Goal: Task Accomplishment & Management: Manage account settings

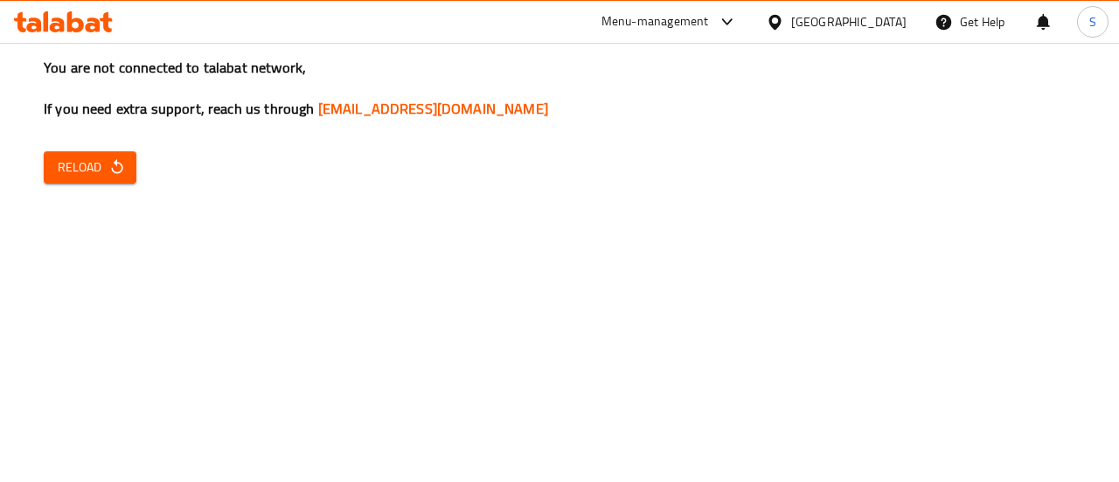
click at [43, 162] on div "You are not connected to talabat network, If you need extra support, reach us t…" at bounding box center [559, 241] width 1119 height 482
click at [72, 170] on span "Reload" at bounding box center [90, 167] width 65 height 22
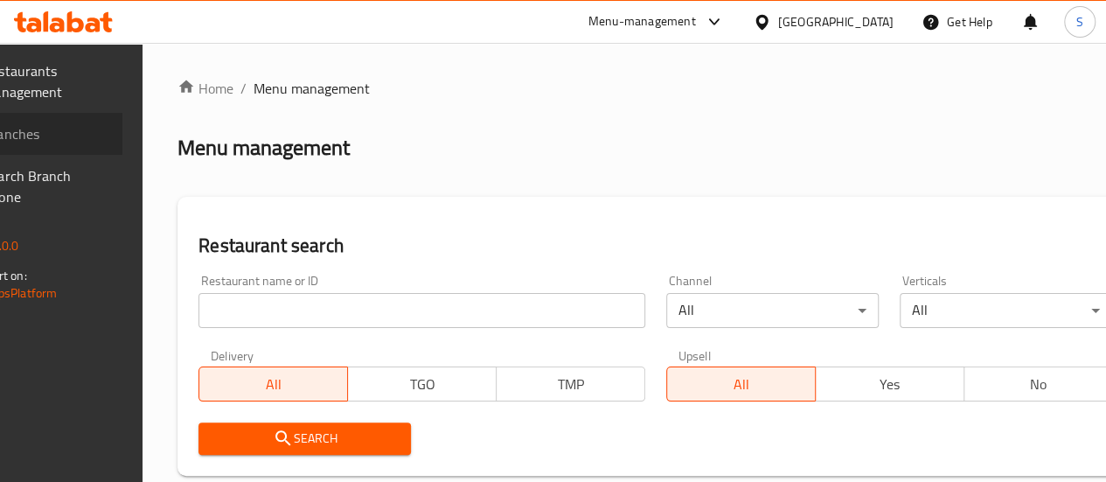
click at [108, 135] on span "Branches" at bounding box center [45, 133] width 125 height 21
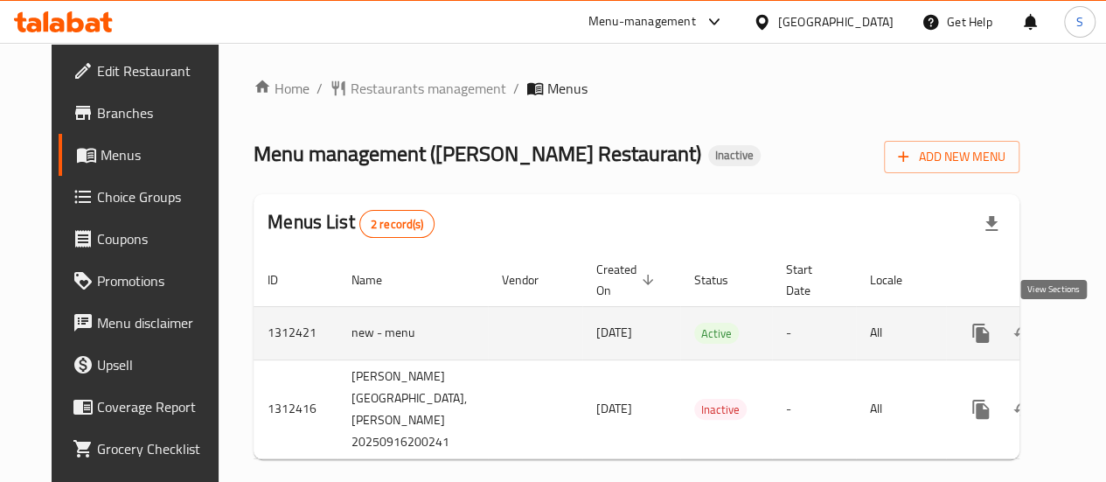
click at [1085, 343] on link "enhanced table" at bounding box center [1106, 333] width 42 height 42
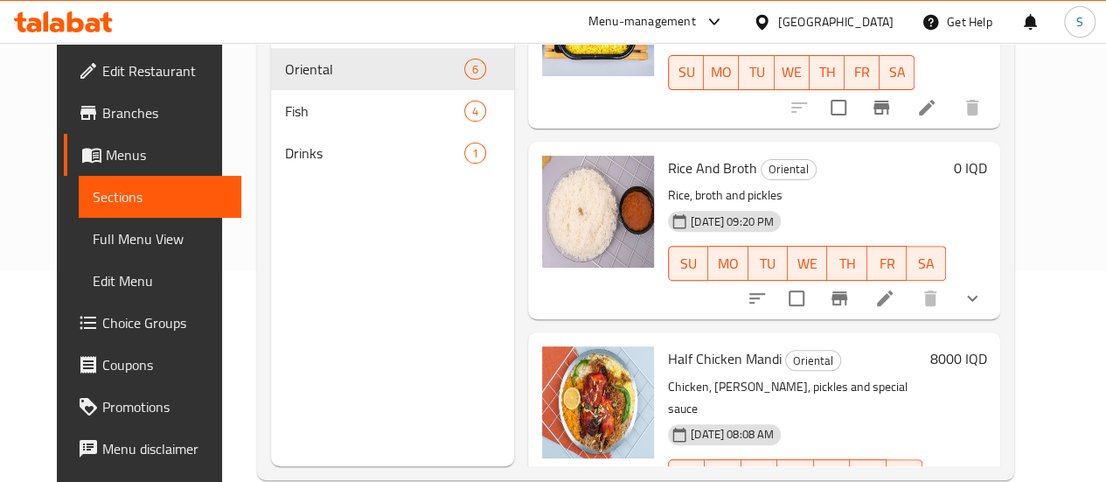
scroll to position [245, 0]
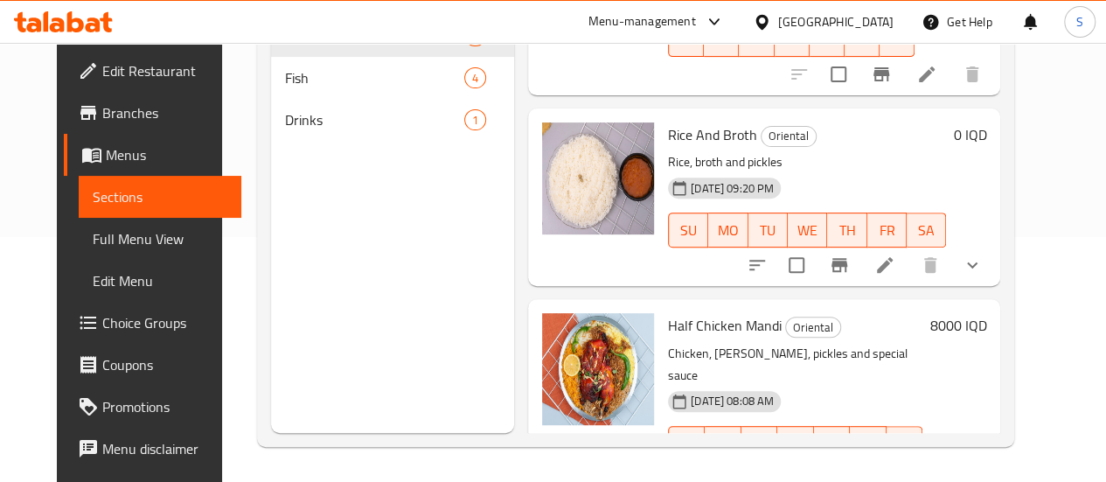
click at [257, 102] on div "Menu sections Oriental 6 Fish 4 Drinks 1 Menu items Add Sort Manage items Whole…" at bounding box center [635, 192] width 757 height 510
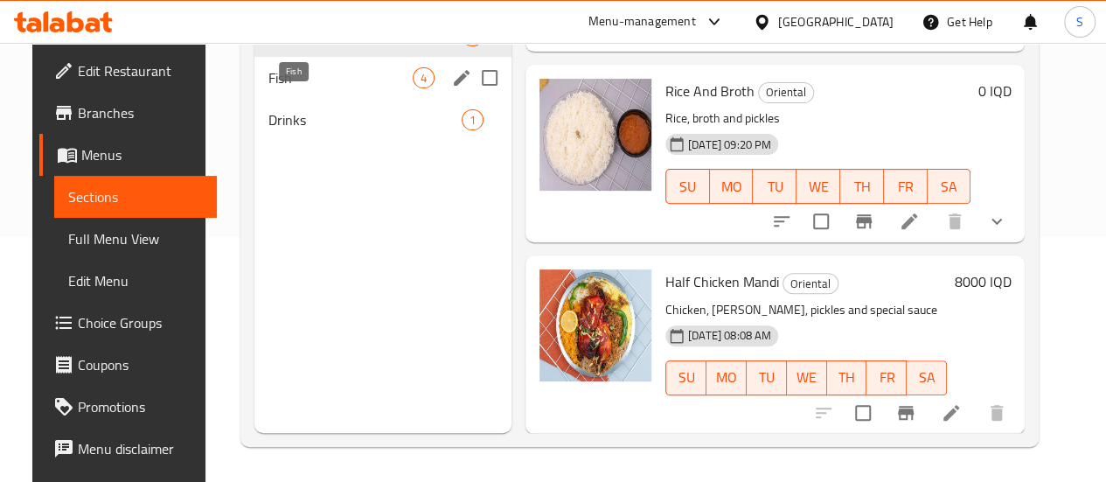
click at [268, 88] on span "Fish" at bounding box center [340, 77] width 144 height 21
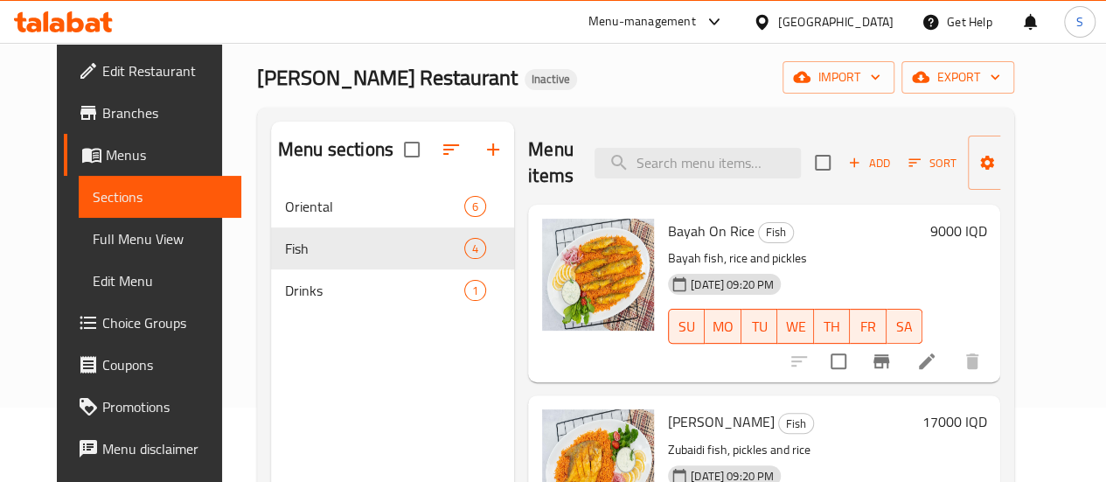
scroll to position [72, 0]
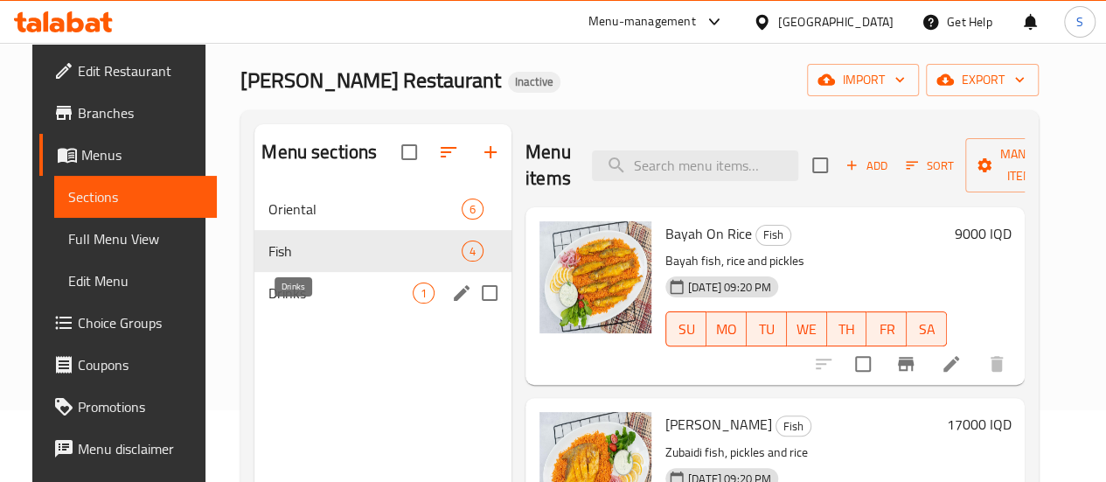
click at [304, 303] on span "Drinks" at bounding box center [340, 292] width 144 height 21
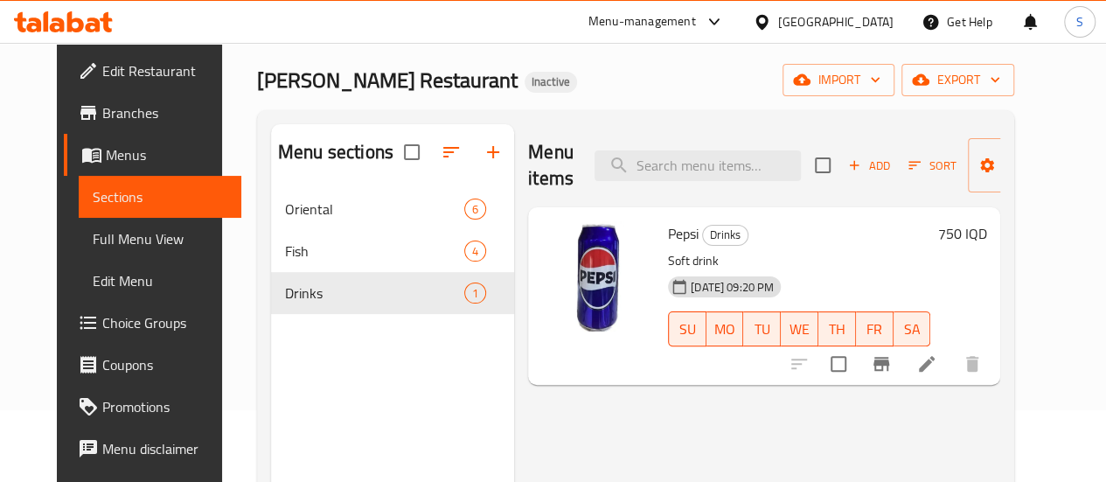
scroll to position [94, 0]
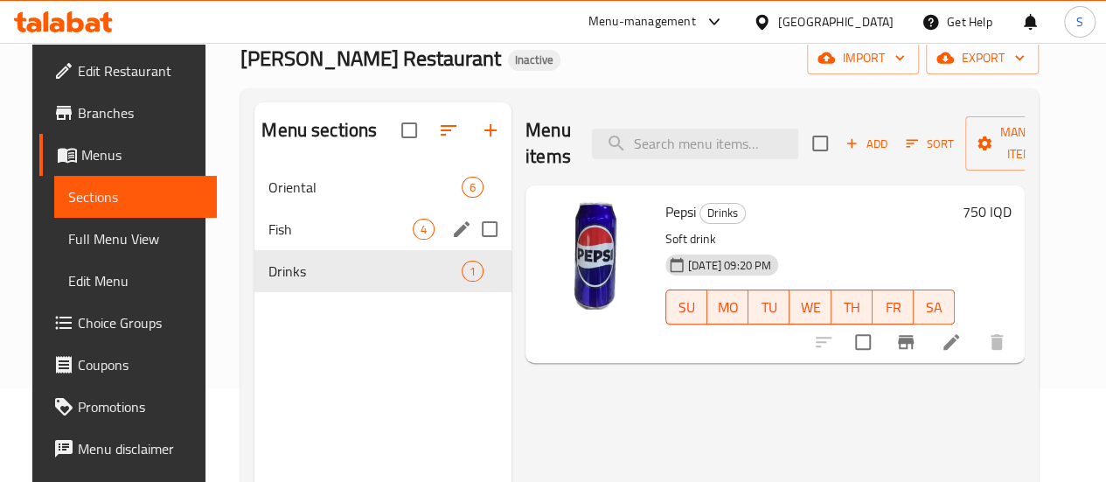
click at [321, 239] on span "Fish" at bounding box center [340, 228] width 144 height 21
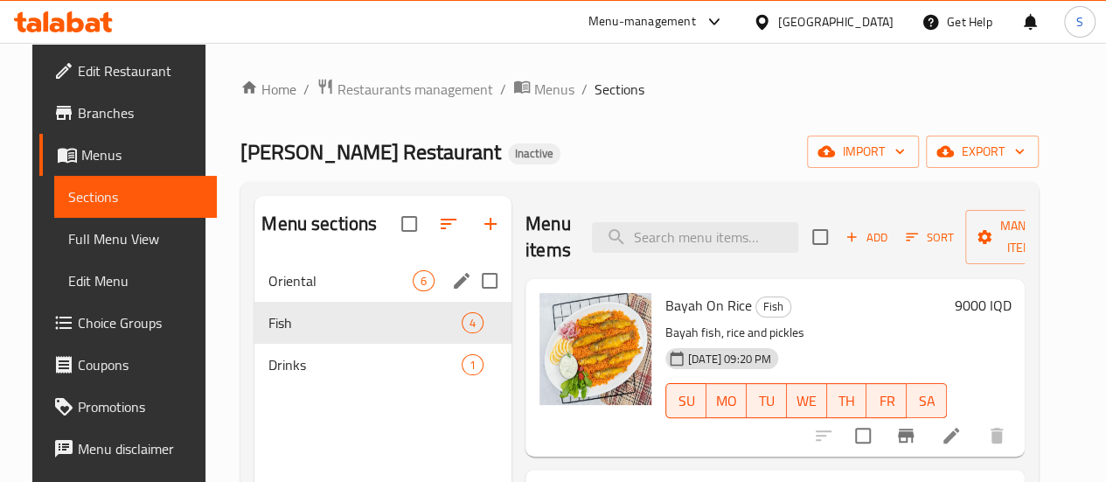
click at [413, 289] on span "6" at bounding box center [423, 281] width 20 height 17
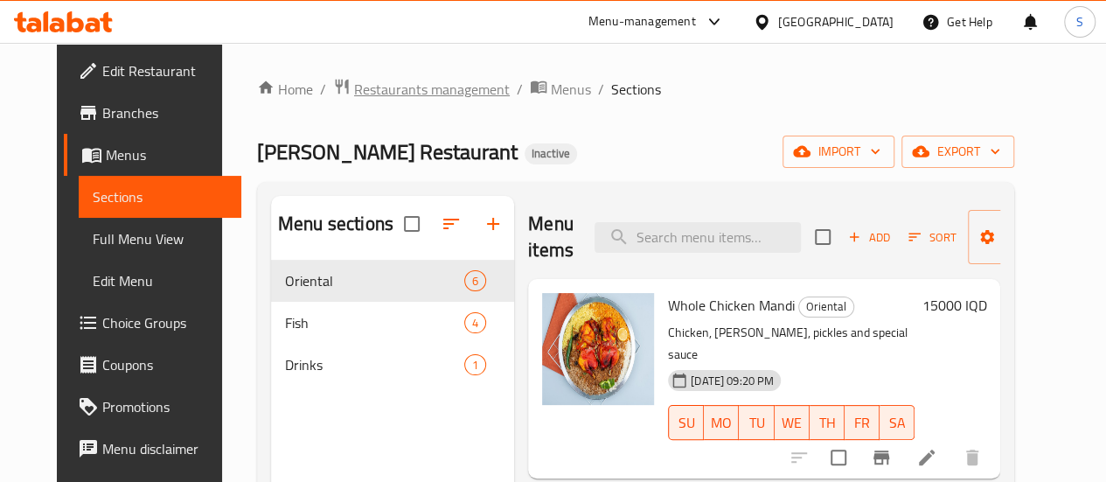
click at [365, 91] on span "Restaurants management" at bounding box center [432, 89] width 156 height 21
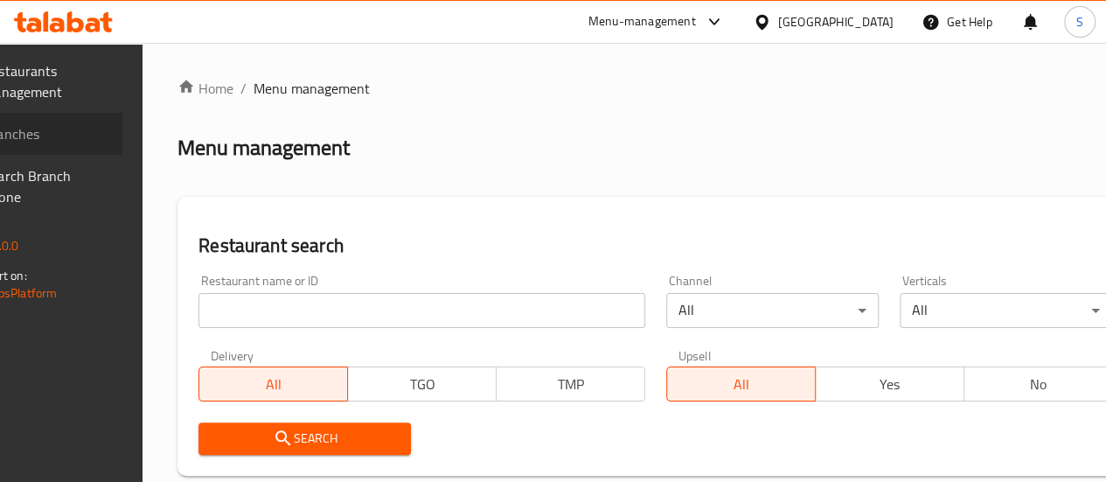
click at [108, 135] on span "Branches" at bounding box center [45, 133] width 125 height 21
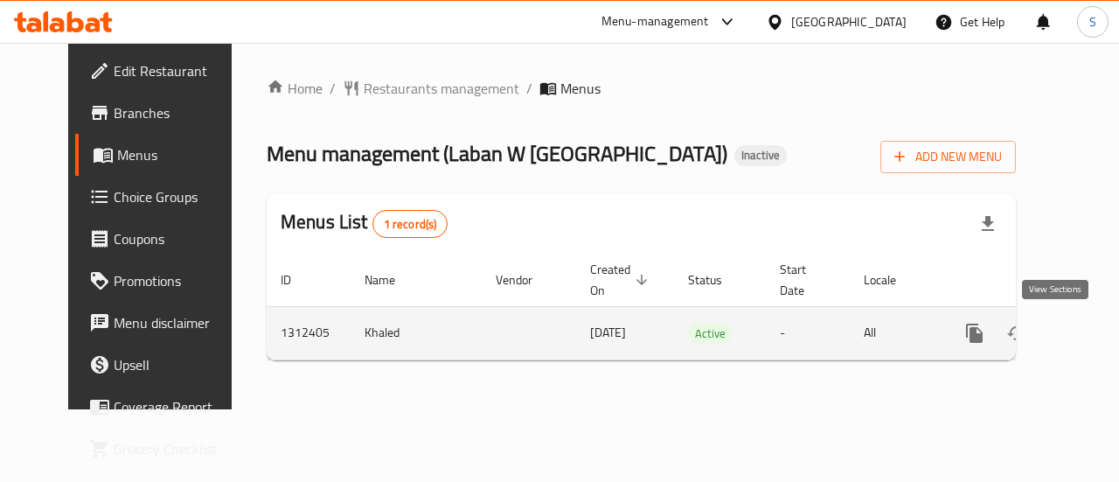
click at [1090, 329] on icon "enhanced table" at bounding box center [1100, 333] width 21 height 21
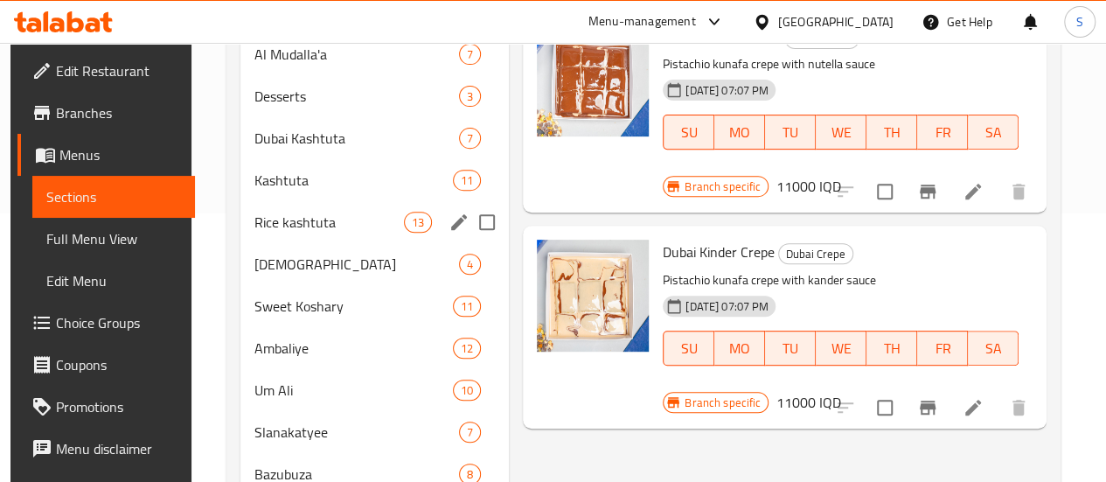
scroll to position [221, 0]
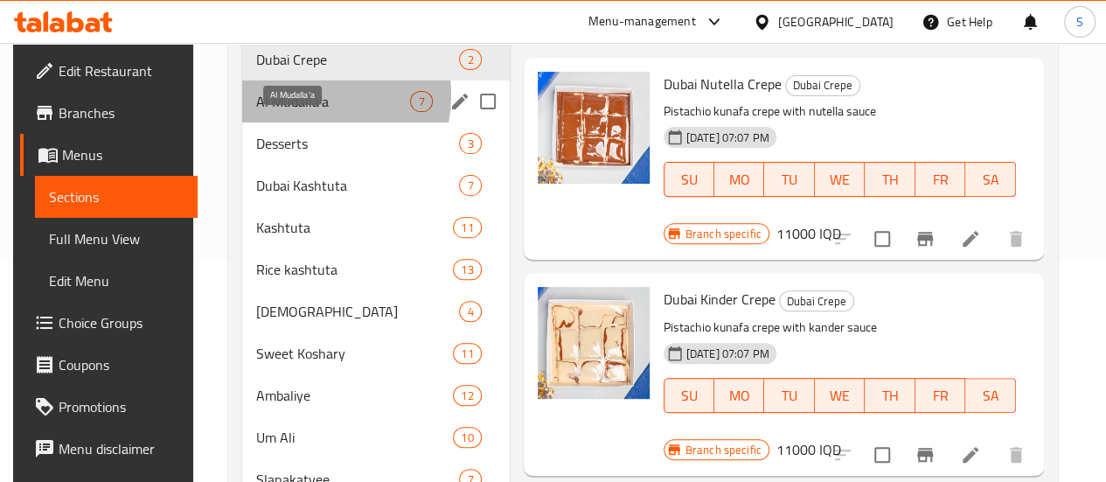
click at [297, 112] on span "Al Mudalla'a" at bounding box center [333, 101] width 154 height 21
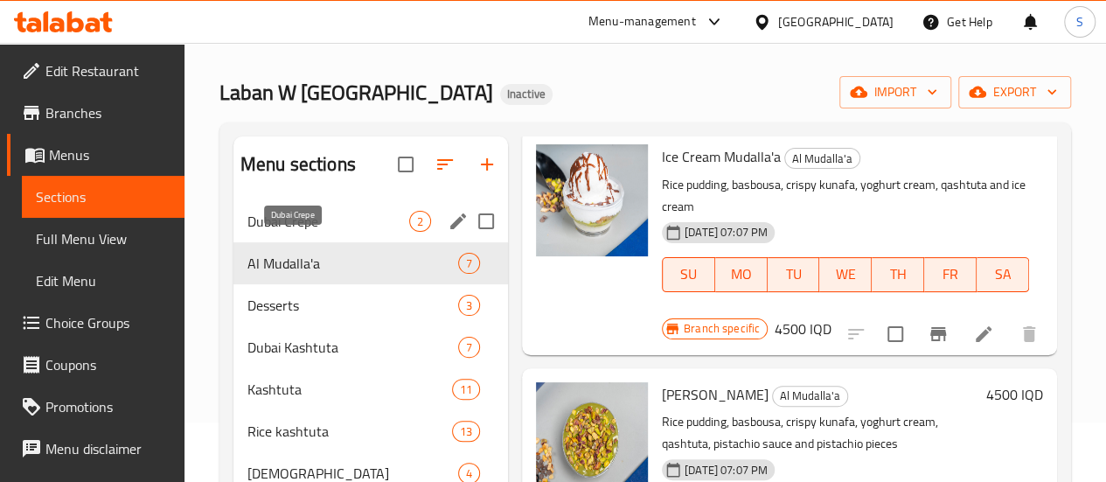
scroll to position [59, 0]
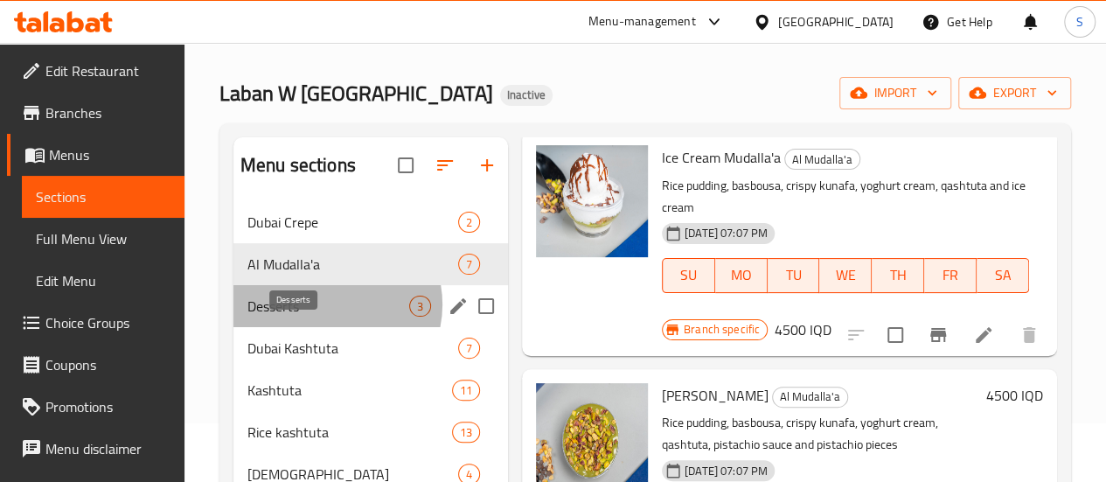
click at [330, 316] on span "Desserts" at bounding box center [328, 305] width 162 height 21
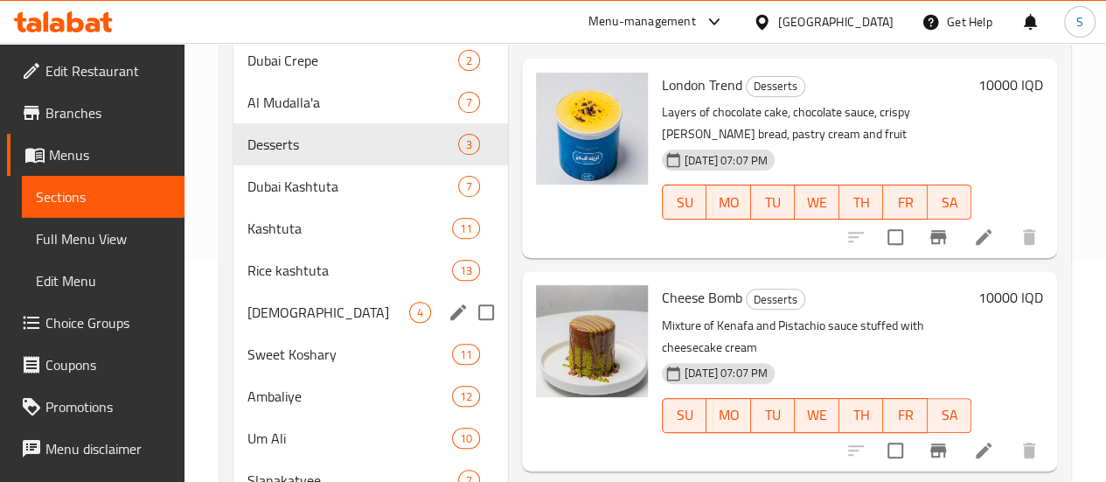
scroll to position [219, 0]
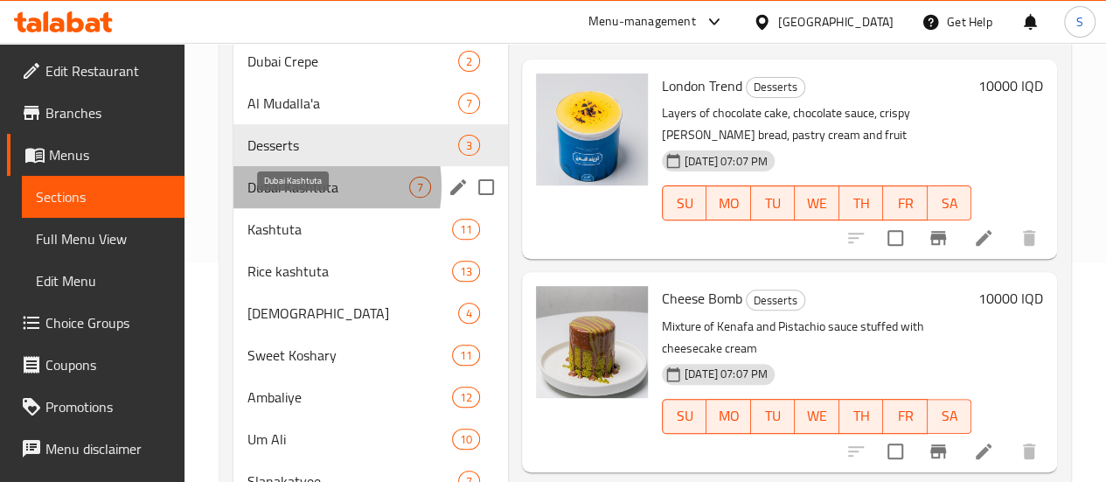
click at [287, 198] on span "Dubai Kashtuta" at bounding box center [328, 187] width 162 height 21
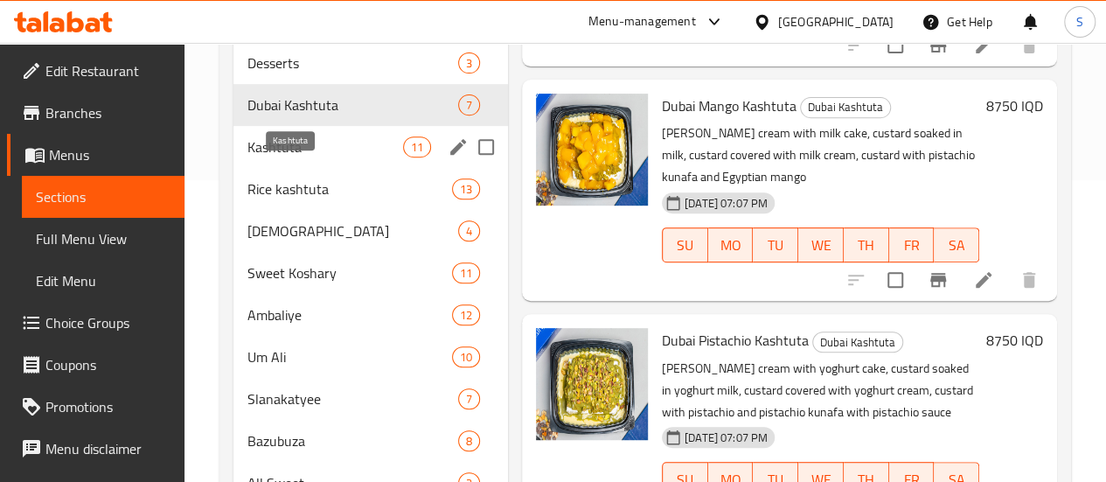
scroll to position [300, 0]
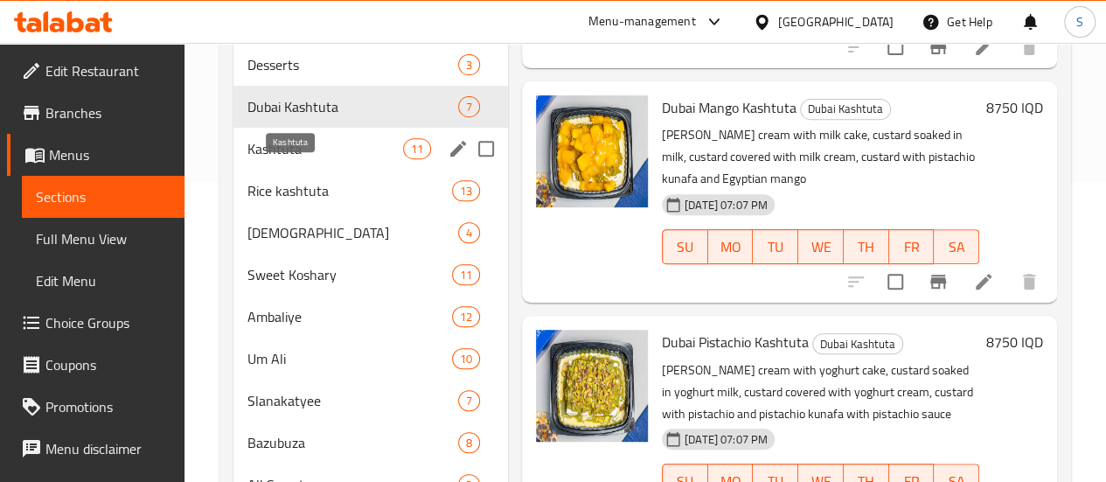
click at [294, 159] on span "Kashtuta" at bounding box center [325, 148] width 156 height 21
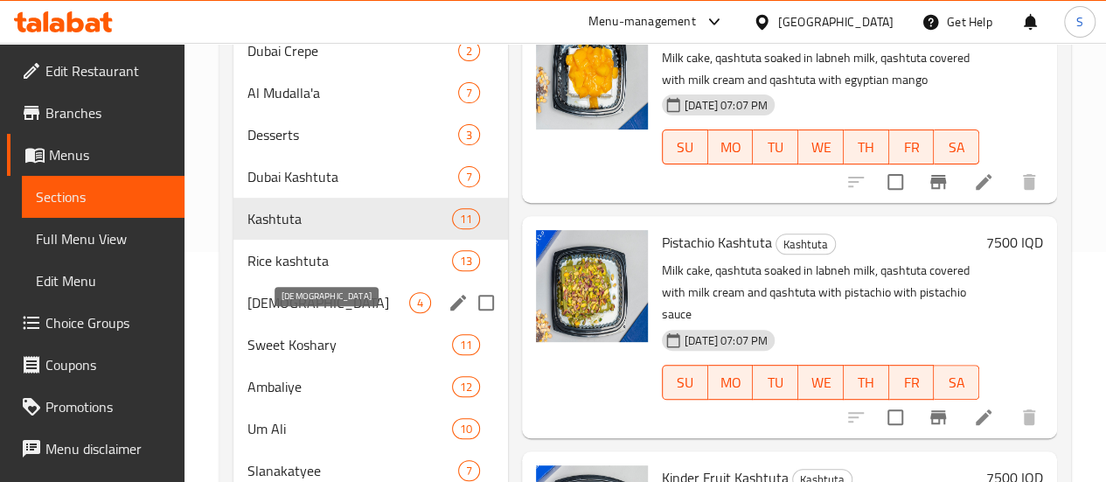
scroll to position [229, 0]
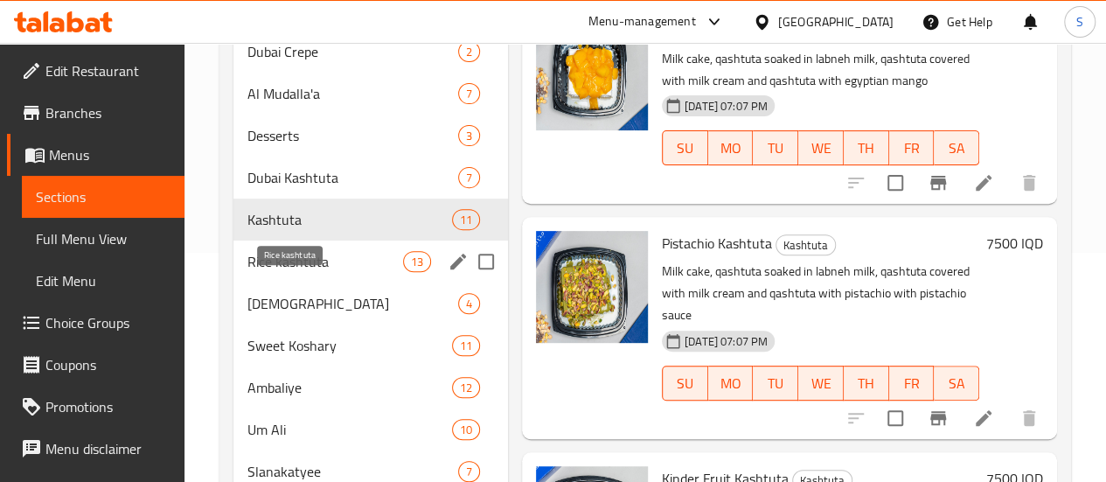
click at [292, 272] on span "Rice kashtuta" at bounding box center [325, 261] width 156 height 21
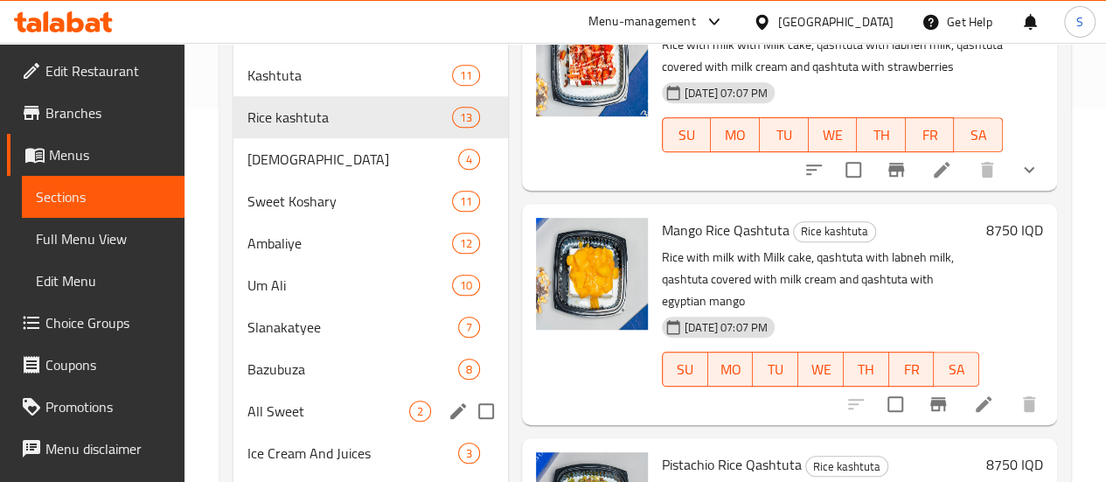
scroll to position [372, 0]
click at [304, 170] on div "[DEMOGRAPHIC_DATA] 4" at bounding box center [370, 160] width 274 height 42
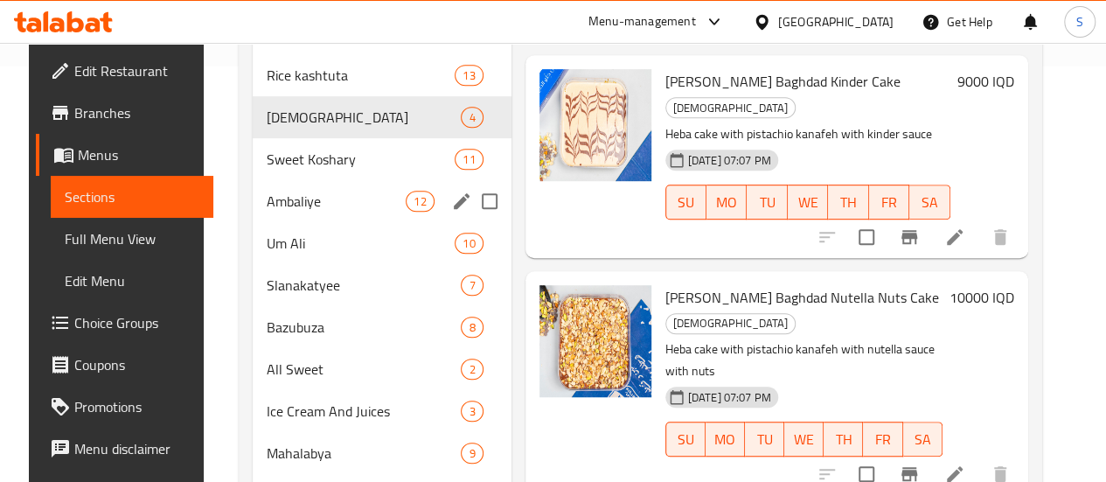
scroll to position [416, 0]
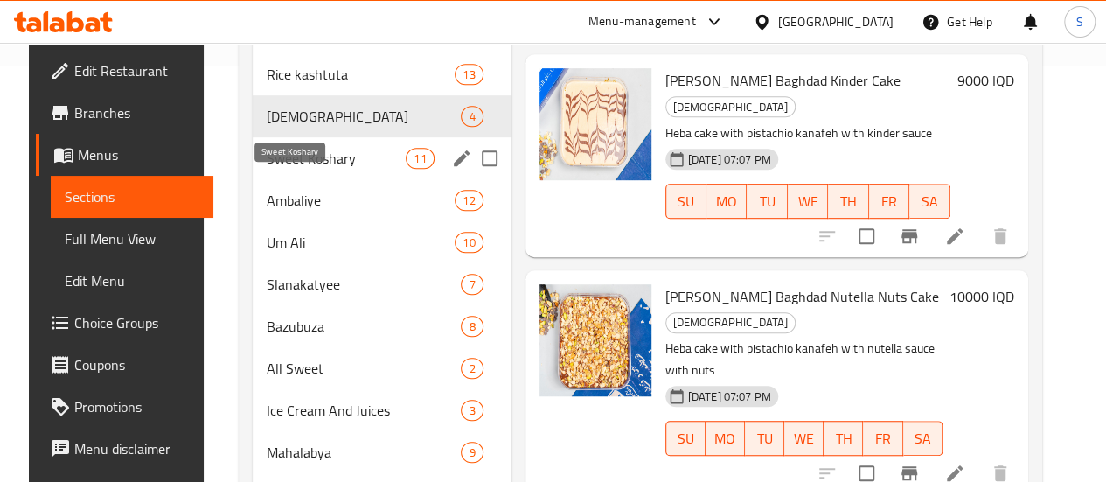
click at [283, 169] on span "Sweet Koshary" at bounding box center [336, 158] width 139 height 21
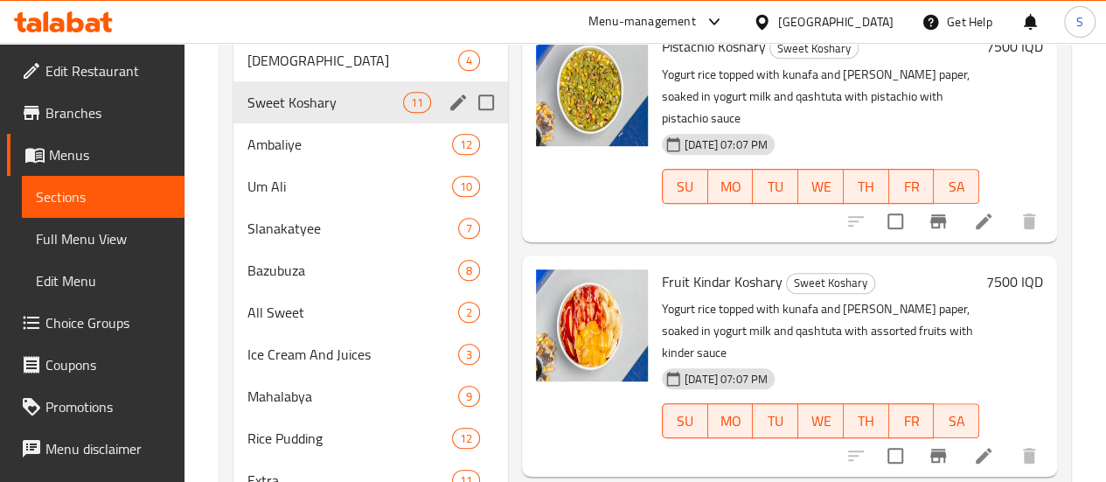
scroll to position [469, 0]
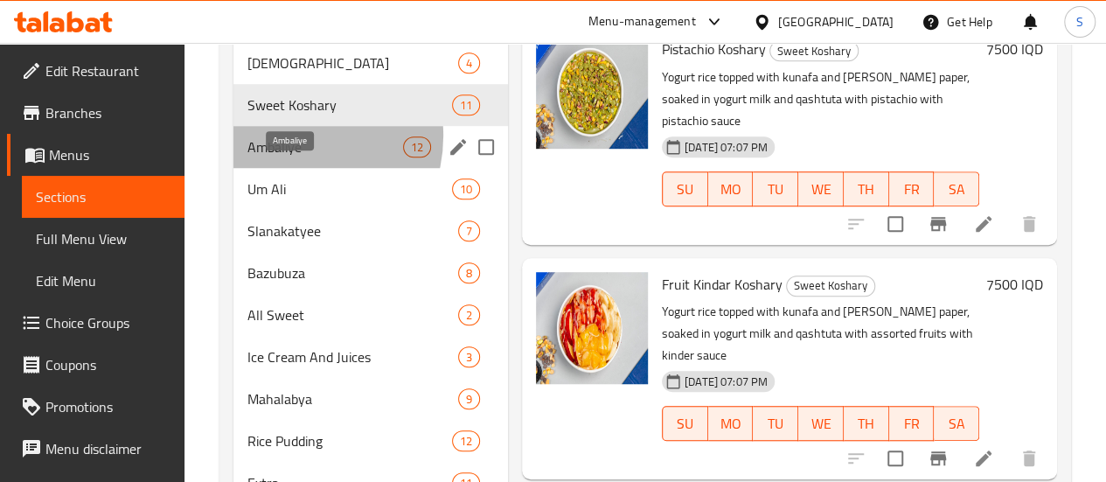
click at [288, 157] on span "Ambaliye" at bounding box center [325, 146] width 156 height 21
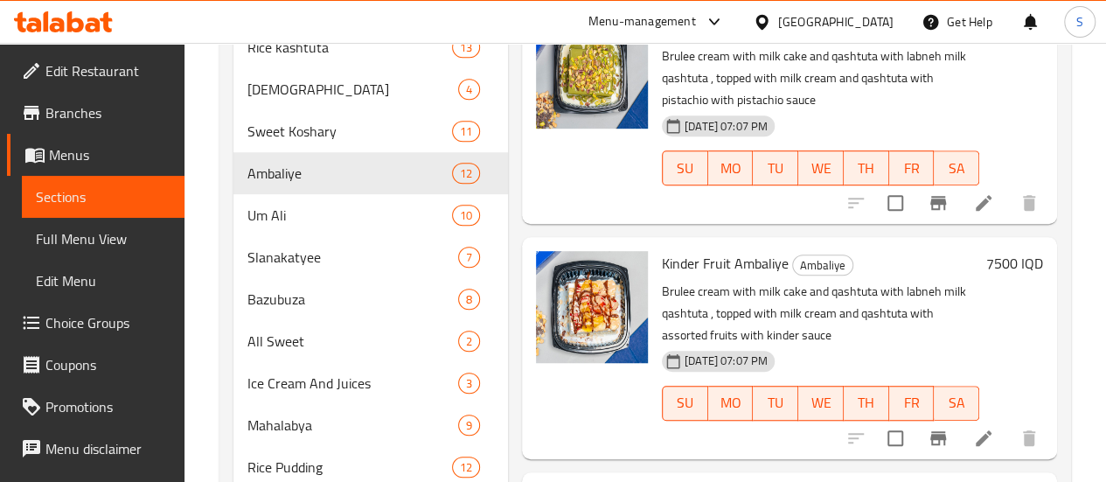
scroll to position [572, 0]
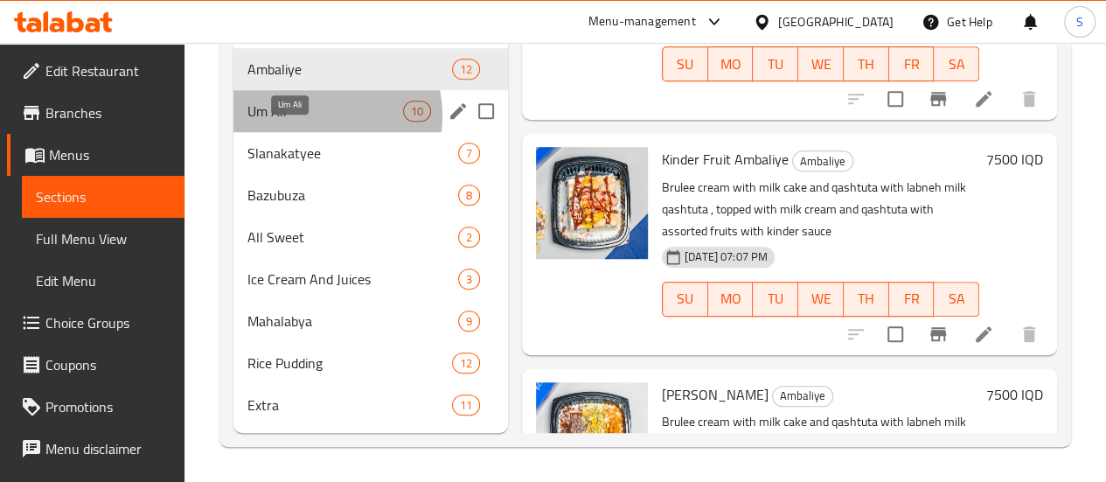
click at [311, 116] on span "Um Ali" at bounding box center [325, 111] width 156 height 21
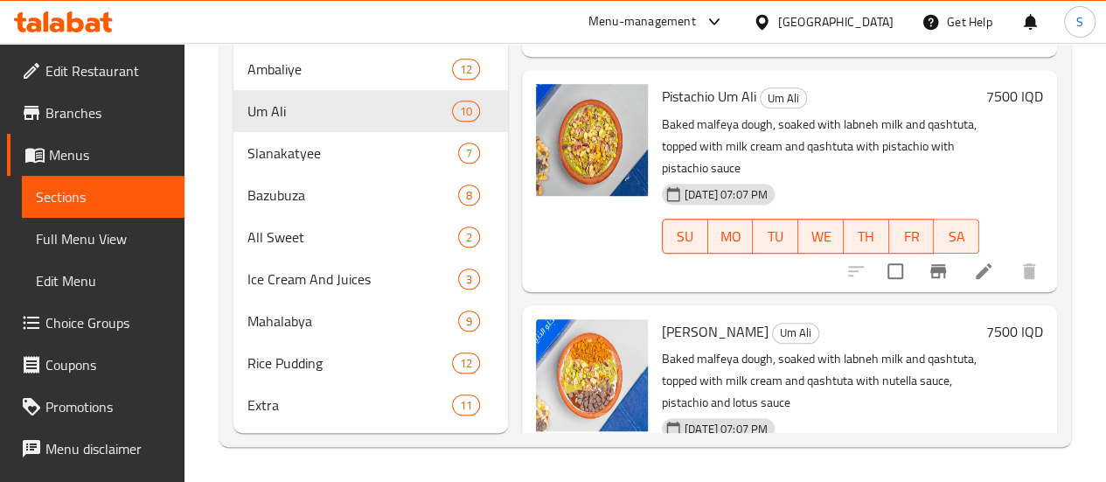
scroll to position [572, 0]
click at [327, 153] on span "Slanakatyee" at bounding box center [328, 152] width 162 height 21
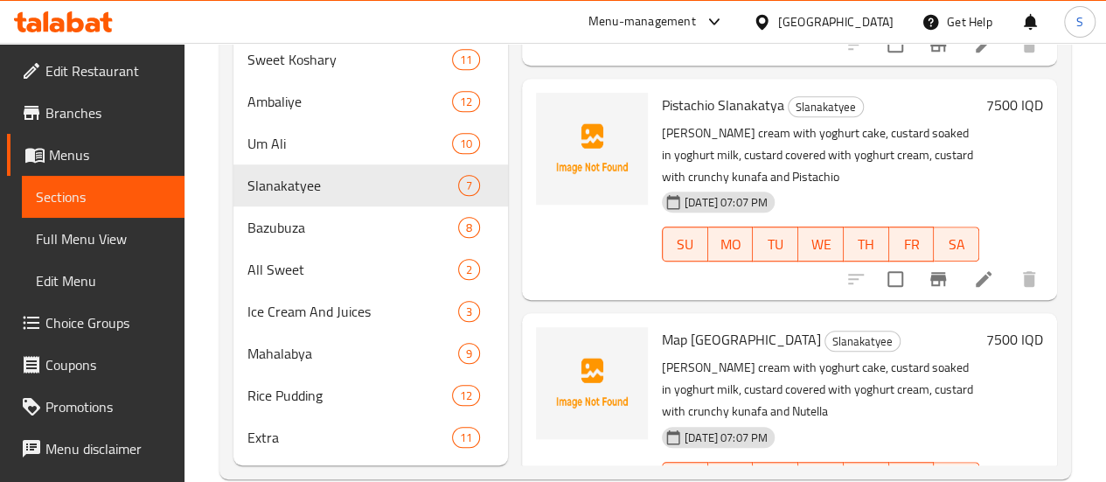
scroll to position [572, 0]
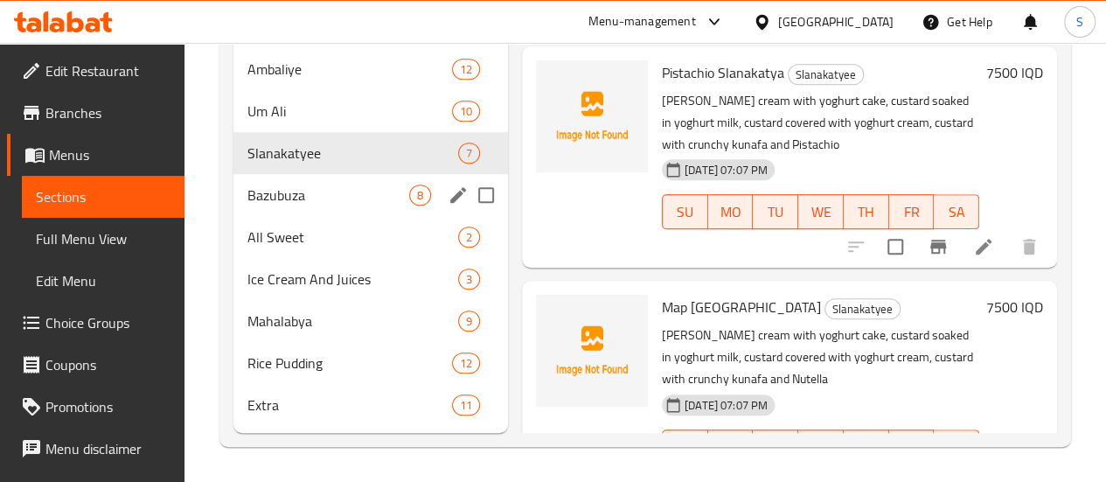
click at [320, 207] on div "Bazubuza 8" at bounding box center [370, 195] width 274 height 42
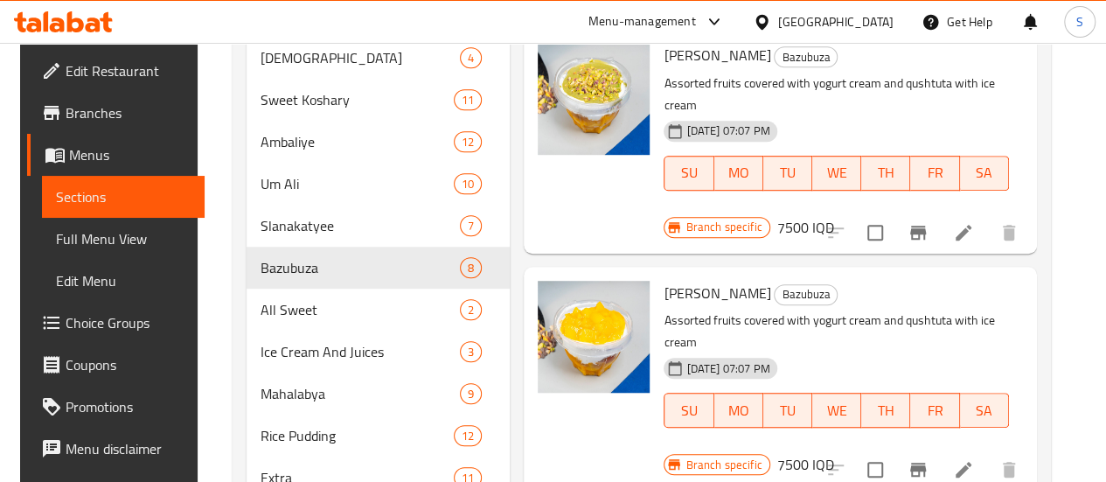
scroll to position [572, 0]
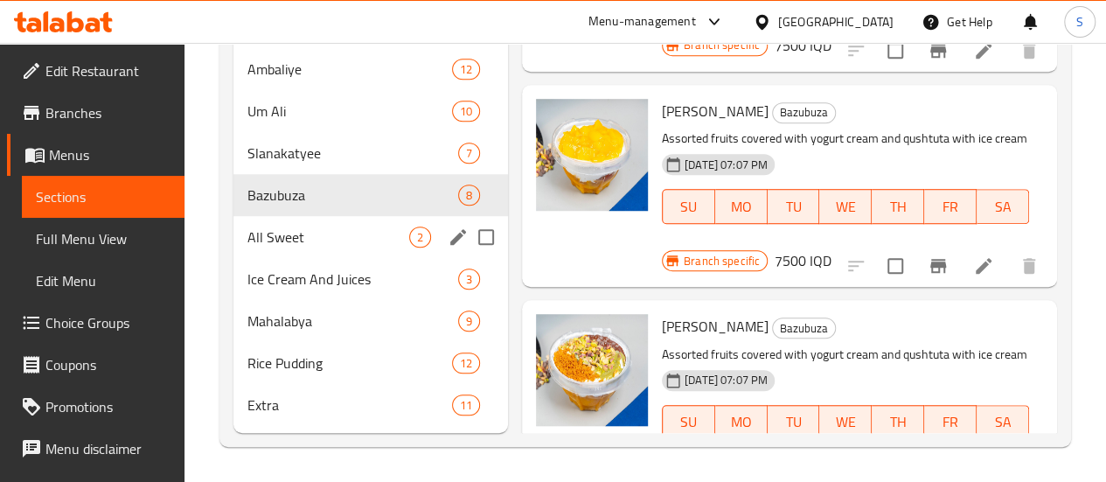
click at [298, 228] on span "All Sweet" at bounding box center [328, 236] width 162 height 21
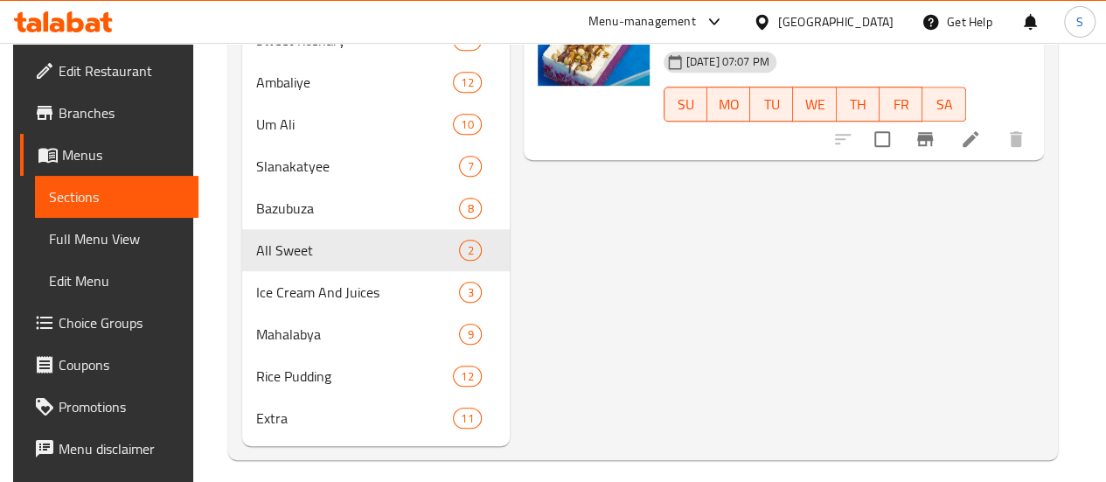
scroll to position [572, 0]
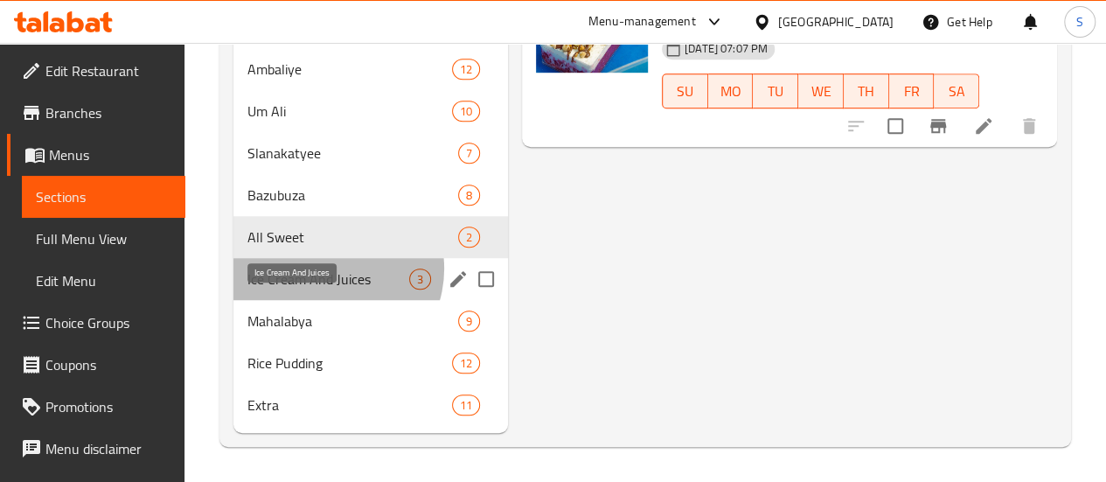
click at [329, 269] on span "Ice Cream And Juices" at bounding box center [328, 278] width 162 height 21
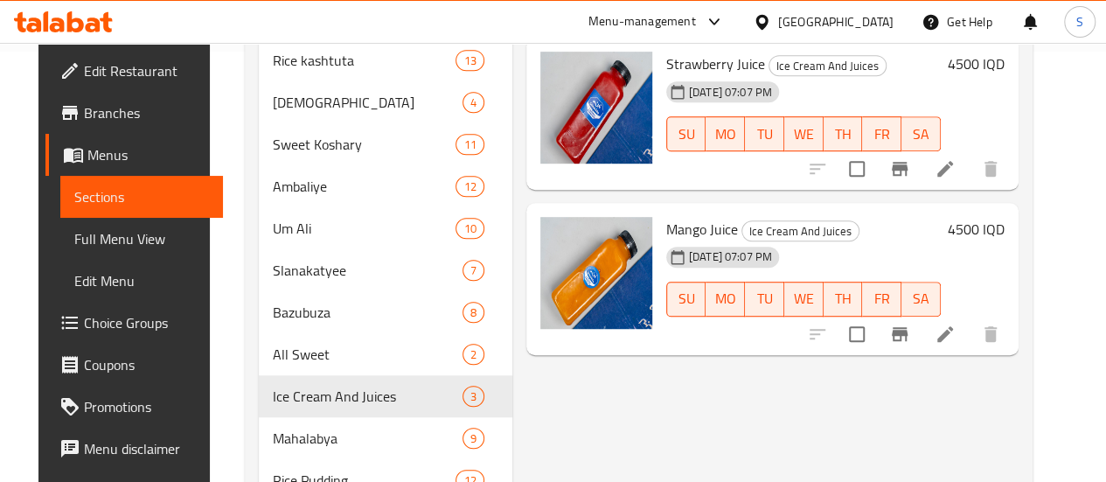
scroll to position [572, 0]
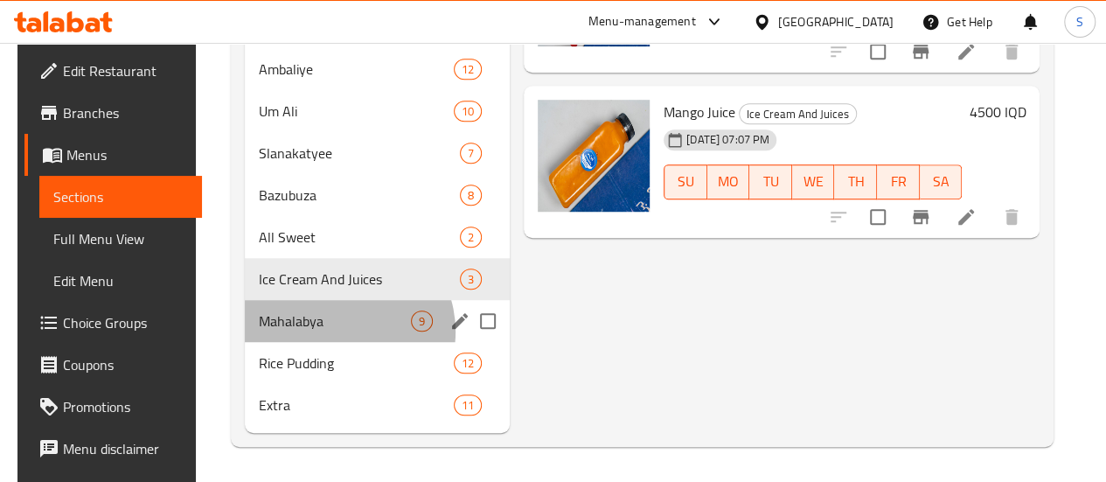
click at [327, 332] on div "Mahalabya 9" at bounding box center [377, 321] width 265 height 42
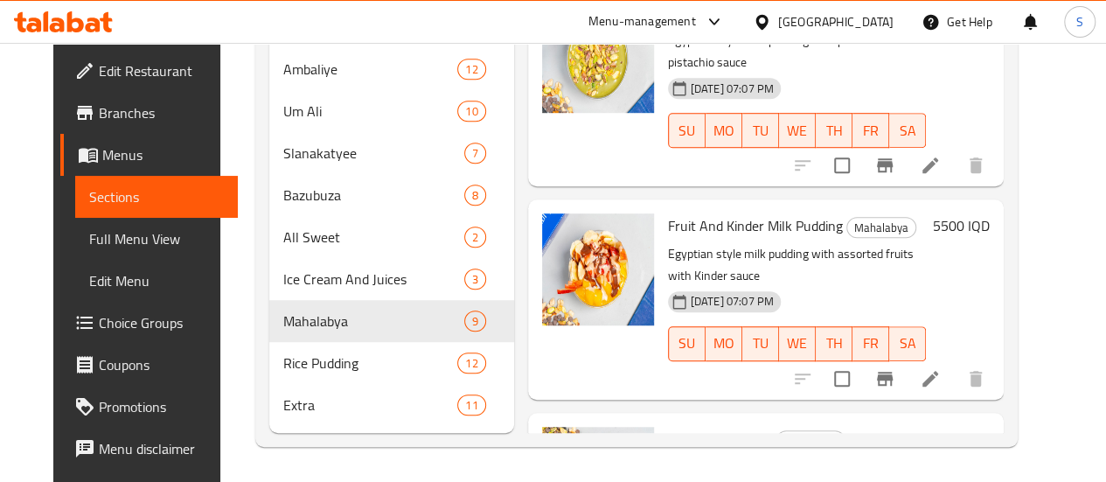
scroll to position [572, 0]
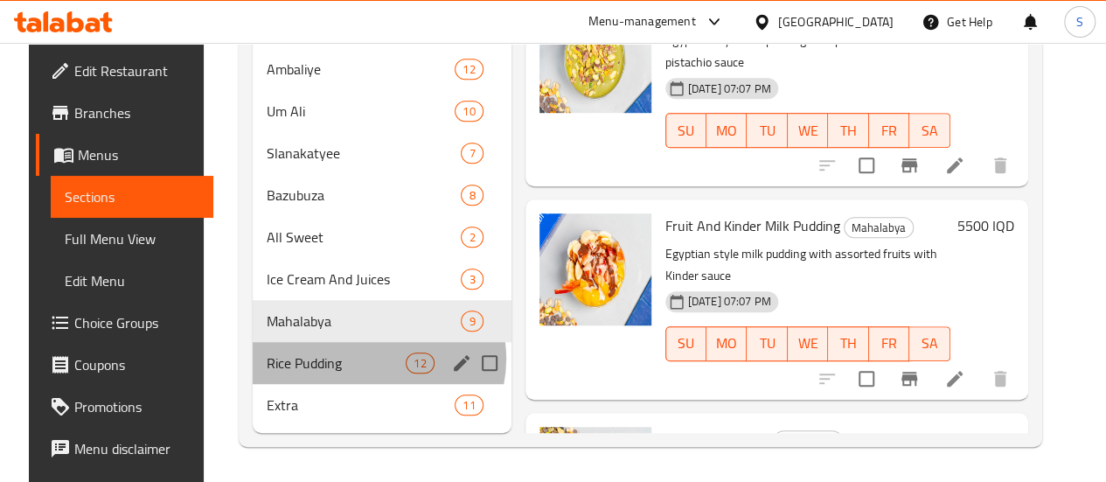
click at [406, 359] on span "12" at bounding box center [419, 363] width 26 height 17
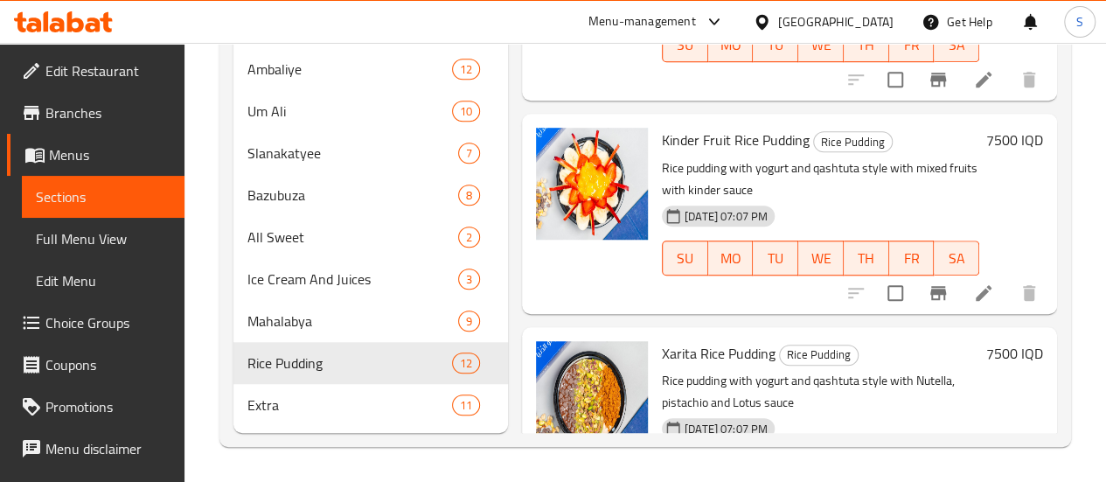
scroll to position [572, 0]
click at [404, 406] on span "11" at bounding box center [417, 405] width 26 height 17
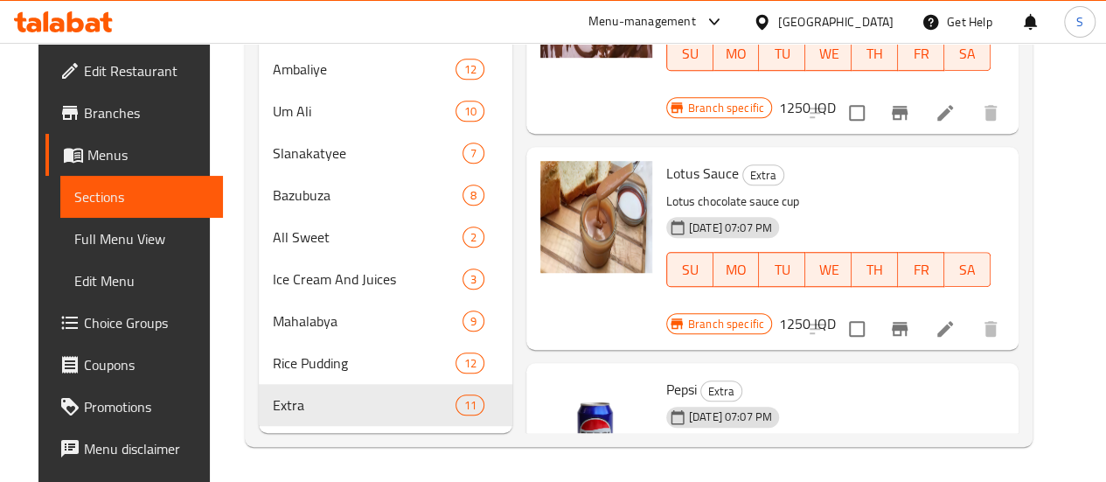
scroll to position [572, 0]
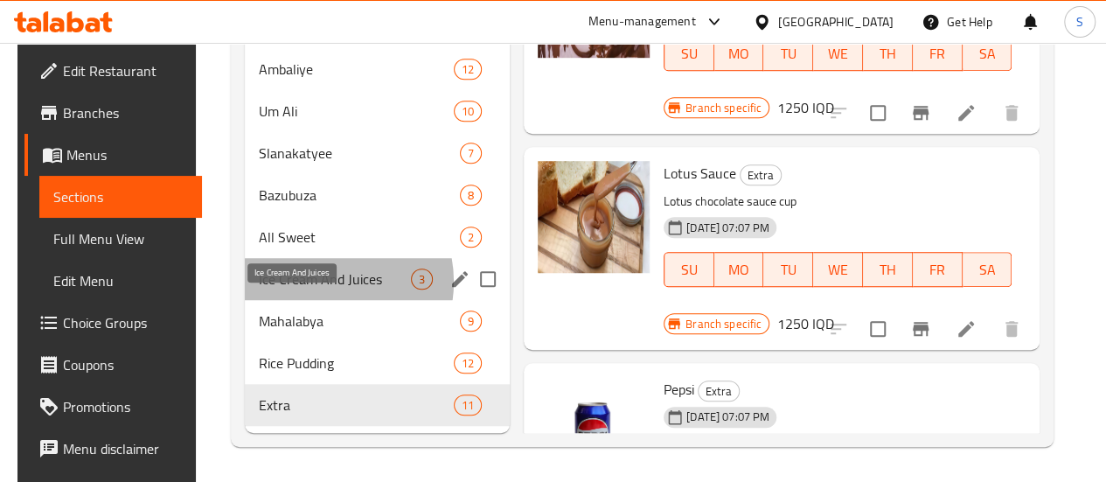
click at [313, 282] on span "Ice Cream And Juices" at bounding box center [335, 278] width 152 height 21
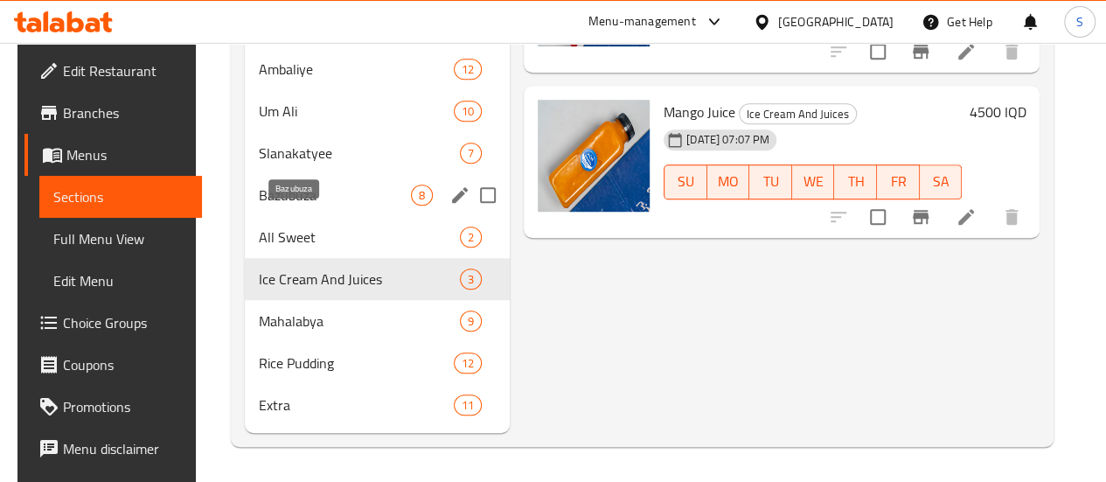
drag, startPoint x: 283, startPoint y: 242, endPoint x: 306, endPoint y: 201, distance: 46.9
click at [306, 201] on div "Dubai Crepe 2 Al Mudalla'a 7 Desserts 3 [GEOGRAPHIC_DATA] Kashtuta 7 Kashtuta 1…" at bounding box center [377, 68] width 265 height 713
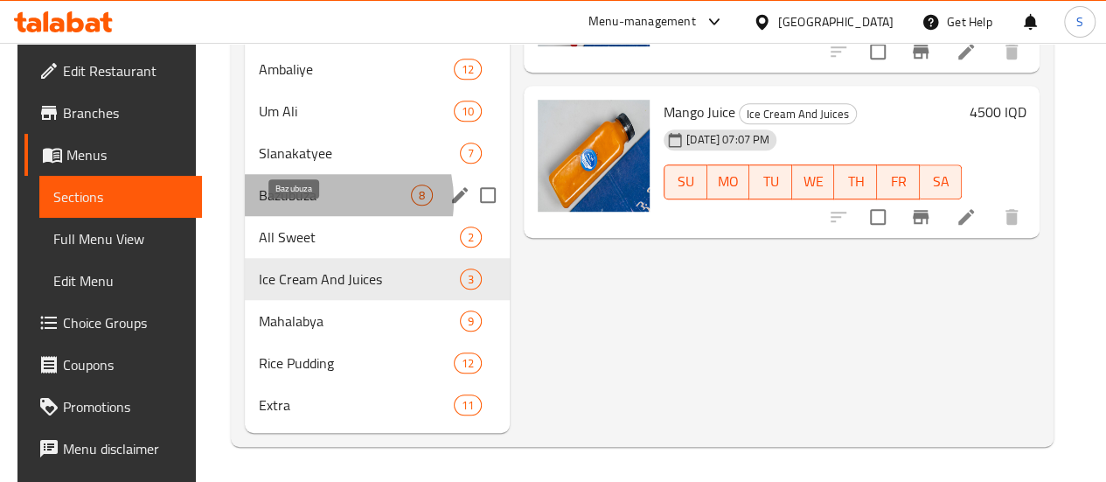
click at [306, 201] on span "Bazubuza" at bounding box center [335, 194] width 152 height 21
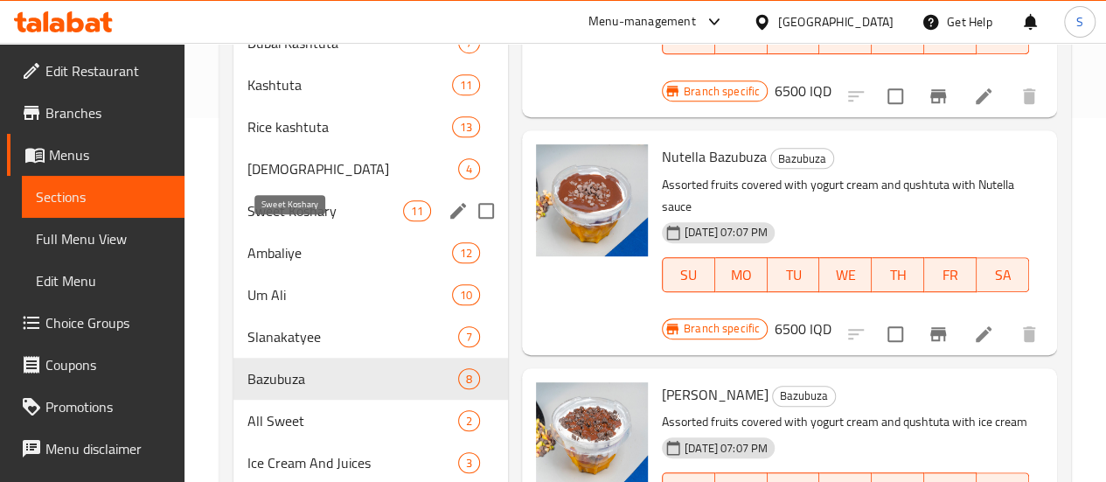
scroll to position [362, 0]
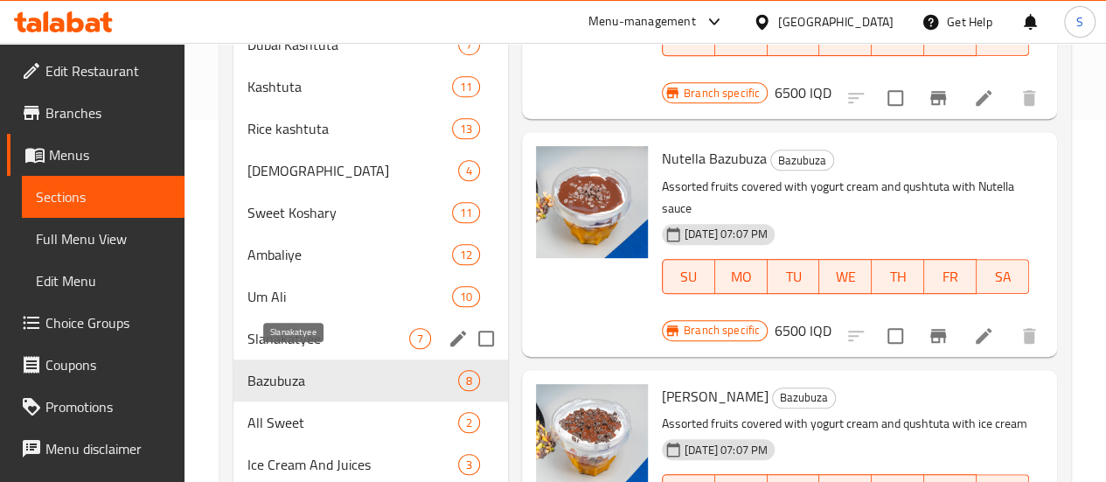
click at [287, 349] on span "Slanakatyee" at bounding box center [328, 338] width 162 height 21
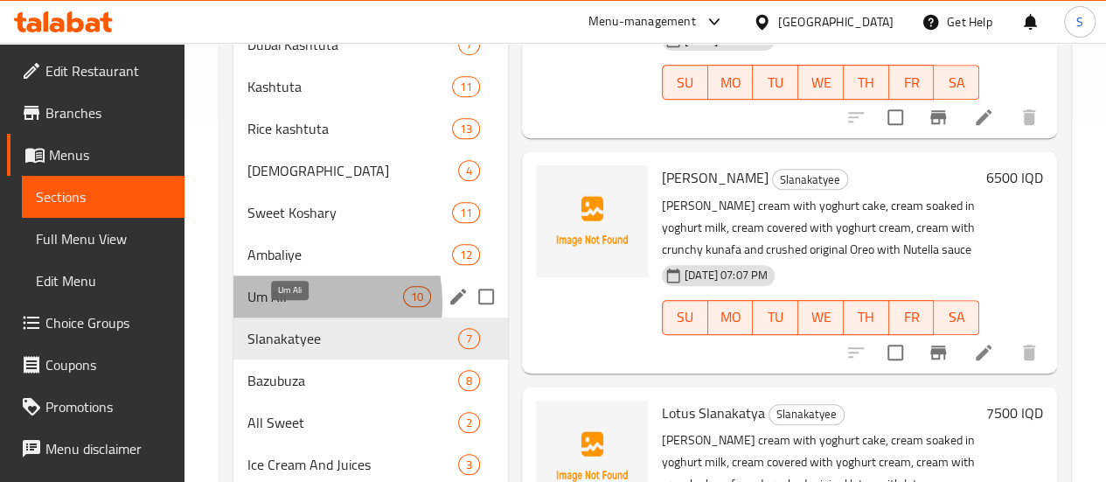
click at [278, 307] on span "Um Ali" at bounding box center [325, 296] width 156 height 21
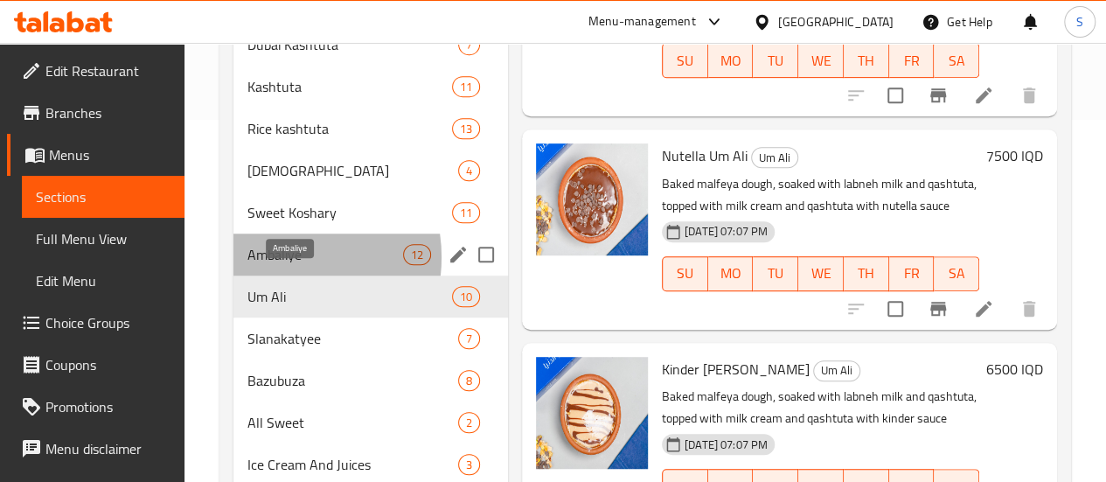
click at [274, 265] on span "Ambaliye" at bounding box center [325, 254] width 156 height 21
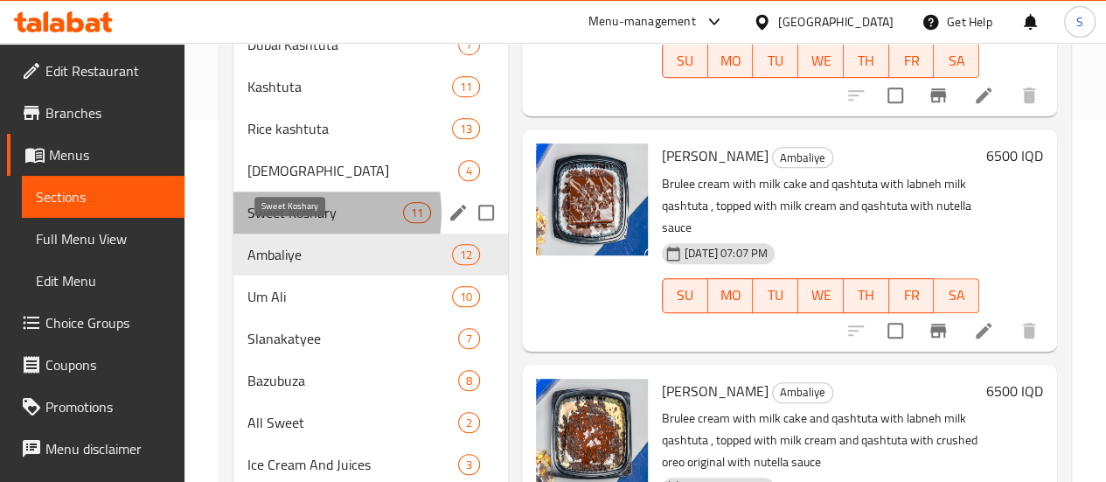
click at [294, 223] on span "Sweet Koshary" at bounding box center [325, 212] width 156 height 21
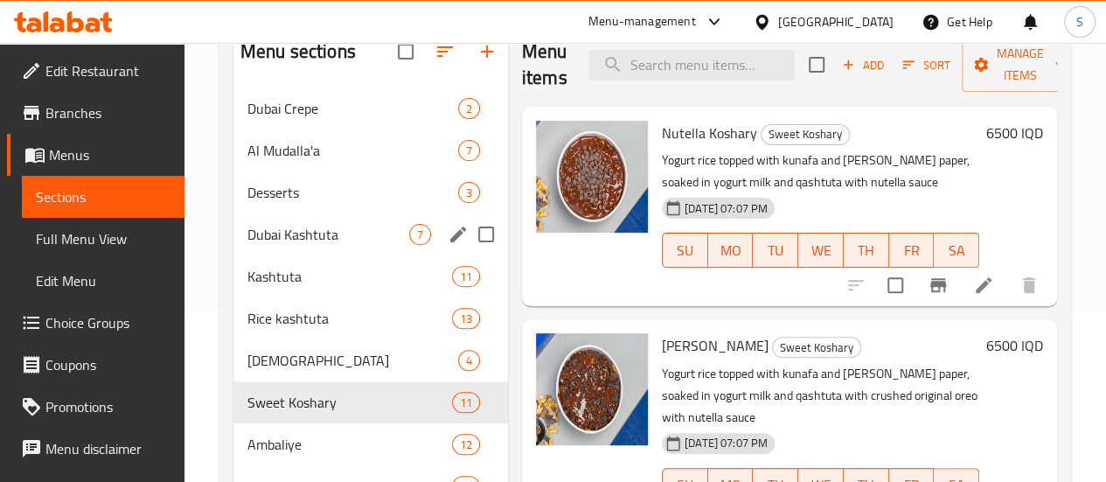
scroll to position [171, 0]
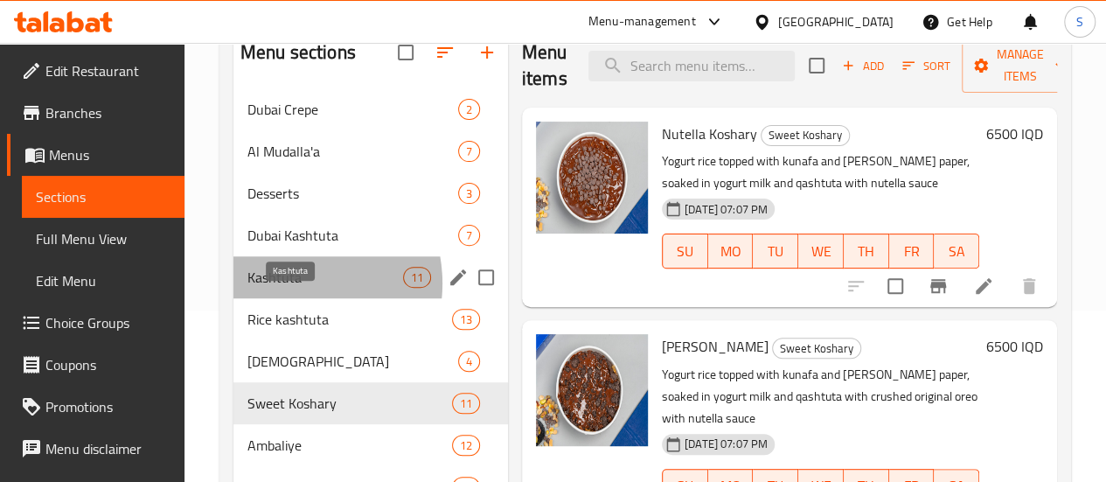
click at [287, 288] on span "Kashtuta" at bounding box center [325, 277] width 156 height 21
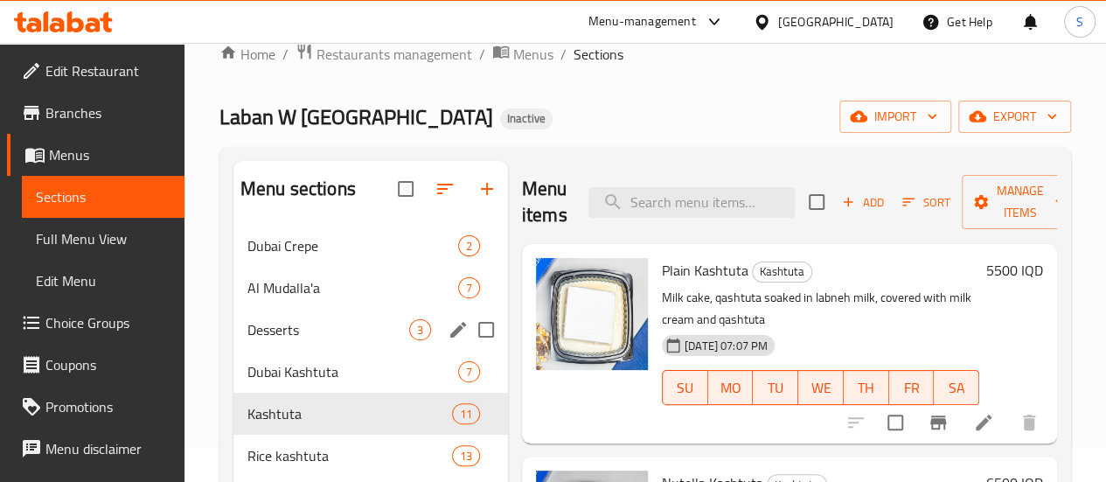
scroll to position [31, 0]
